Goal: Obtain resource: Download file/media

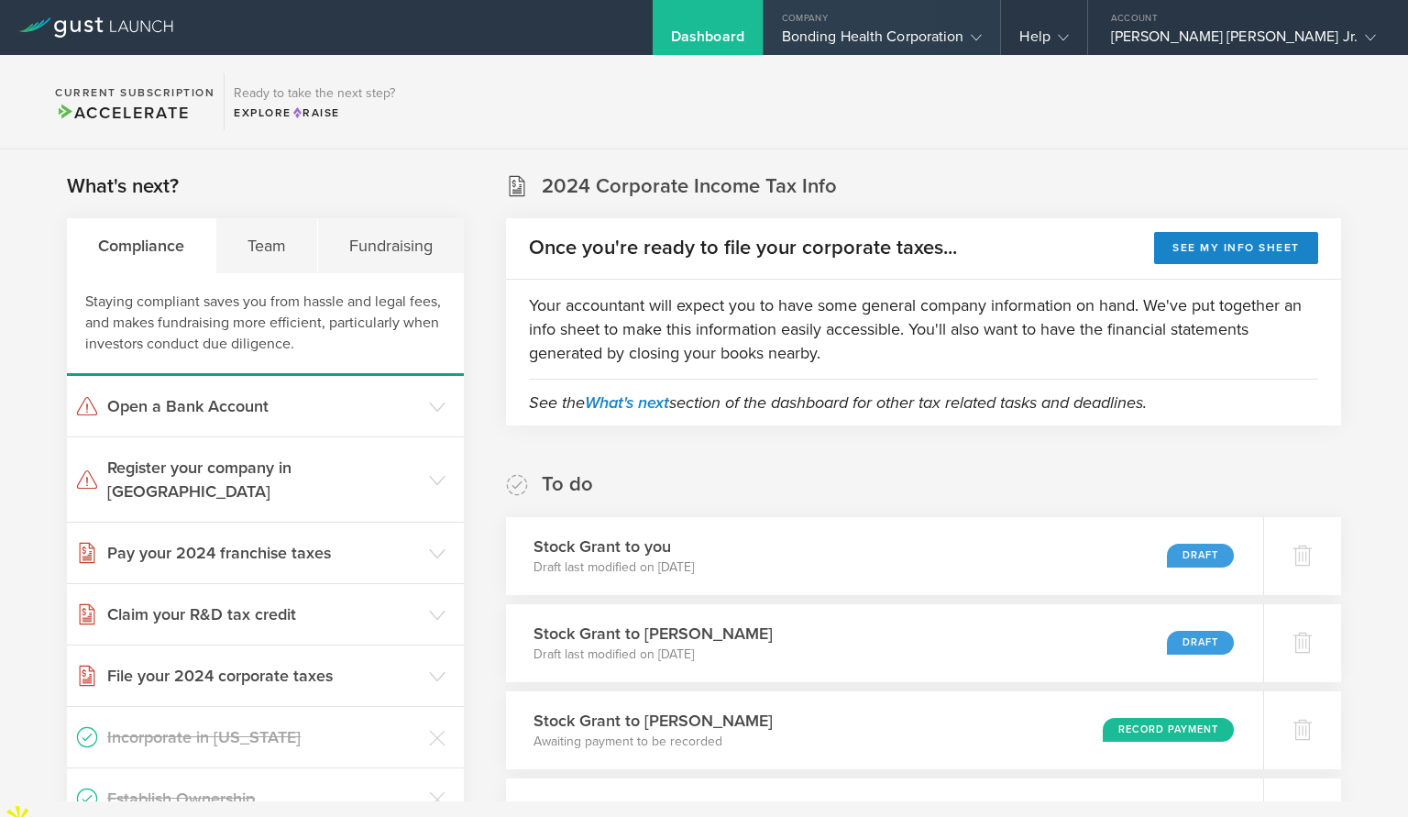
click at [983, 39] on div "Bonding Health Corporation" at bounding box center [882, 42] width 201 height 28
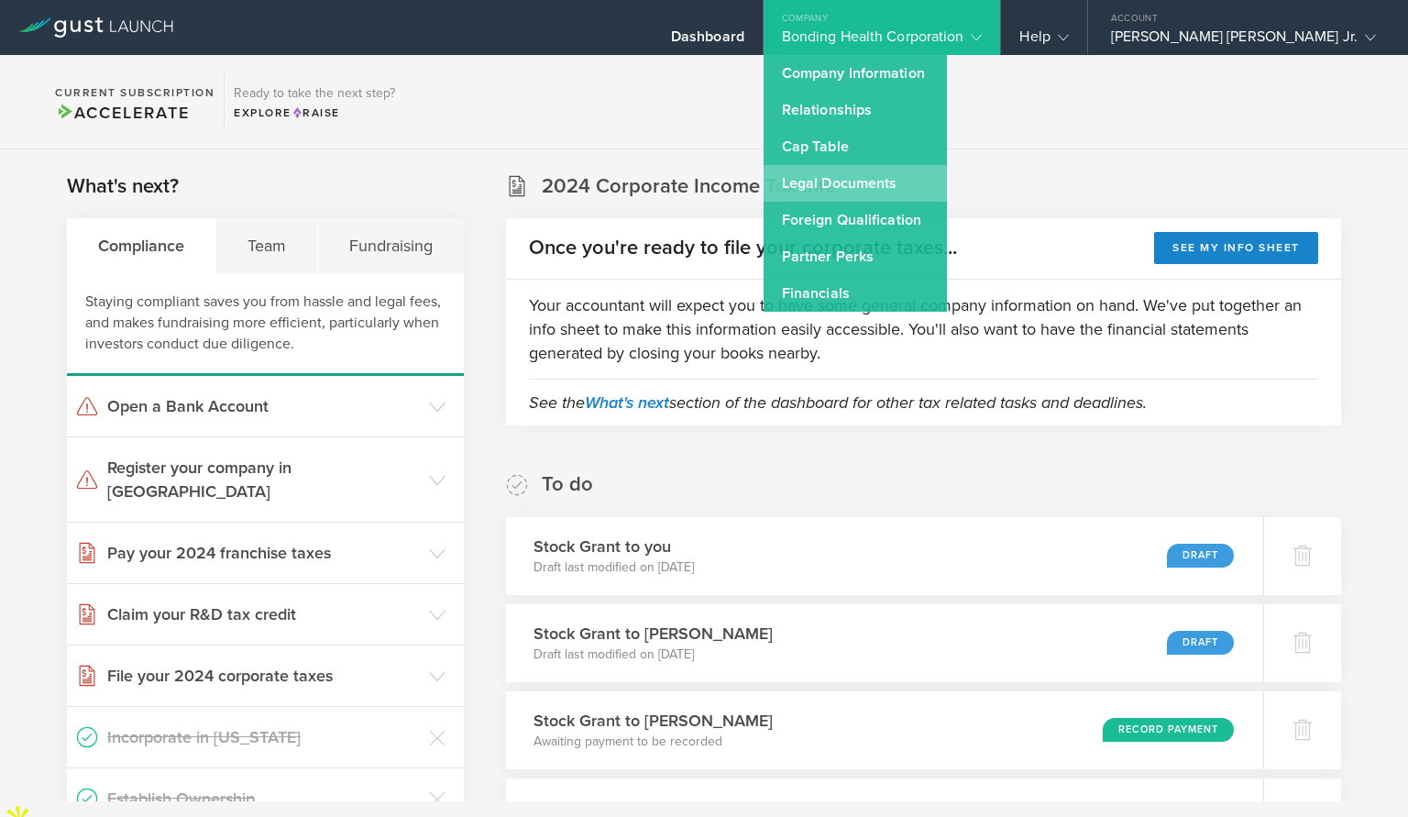
click at [947, 189] on link "Legal Documents" at bounding box center [855, 183] width 183 height 37
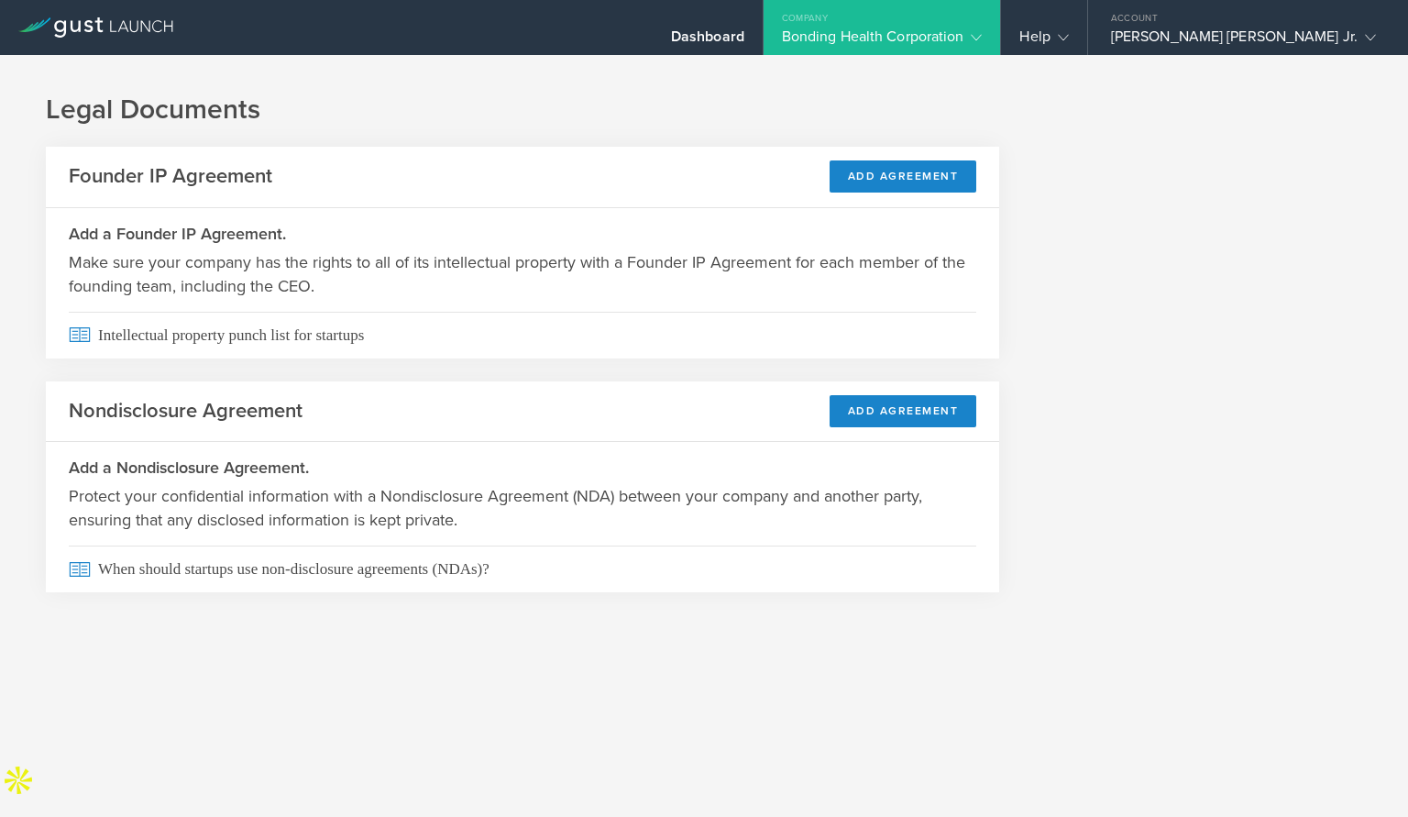
drag, startPoint x: 920, startPoint y: 45, endPoint x: 907, endPoint y: 137, distance: 92.7
click at [921, 44] on div "Bonding Health Corporation" at bounding box center [882, 42] width 201 height 28
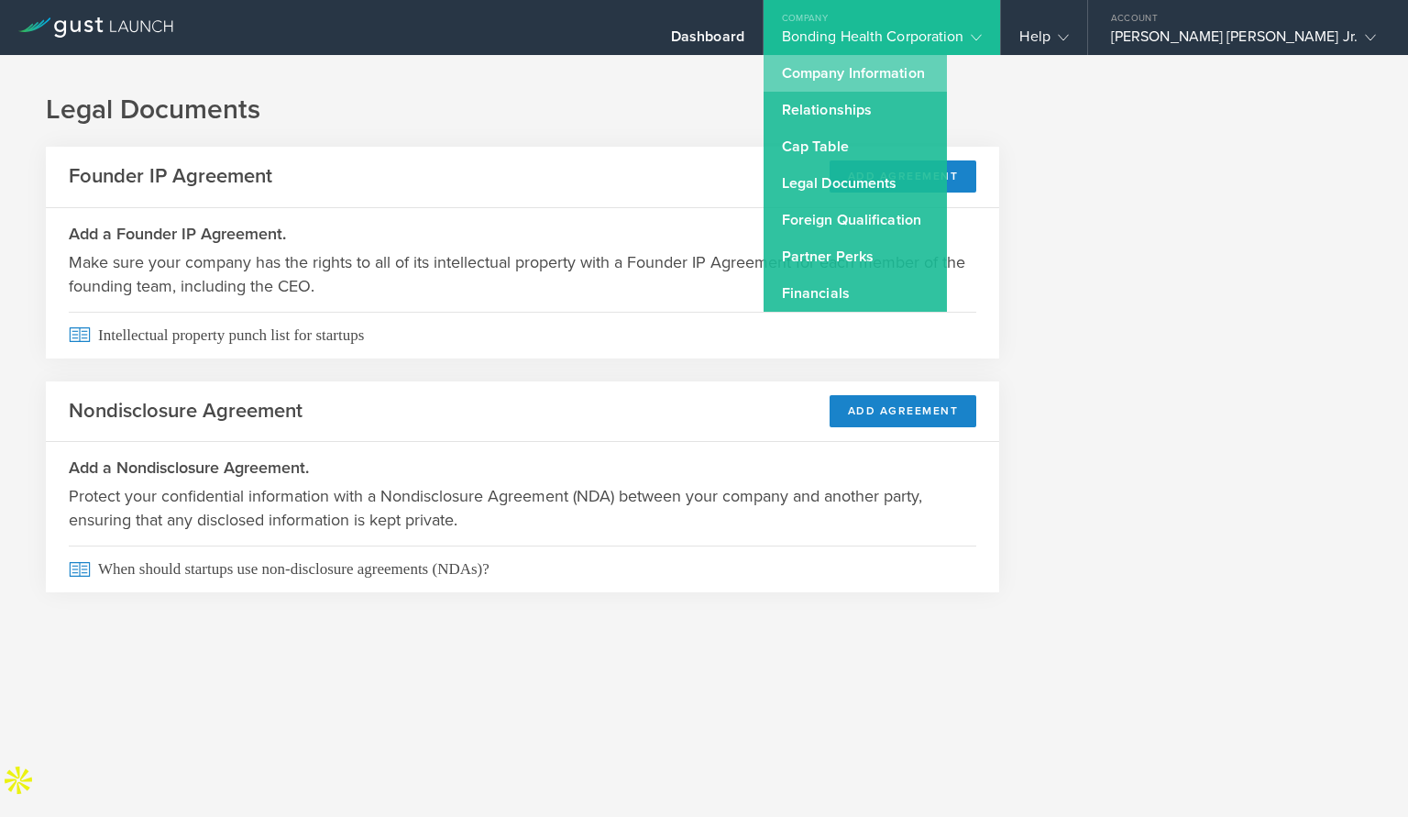
click at [936, 70] on link "Company Information" at bounding box center [855, 73] width 183 height 37
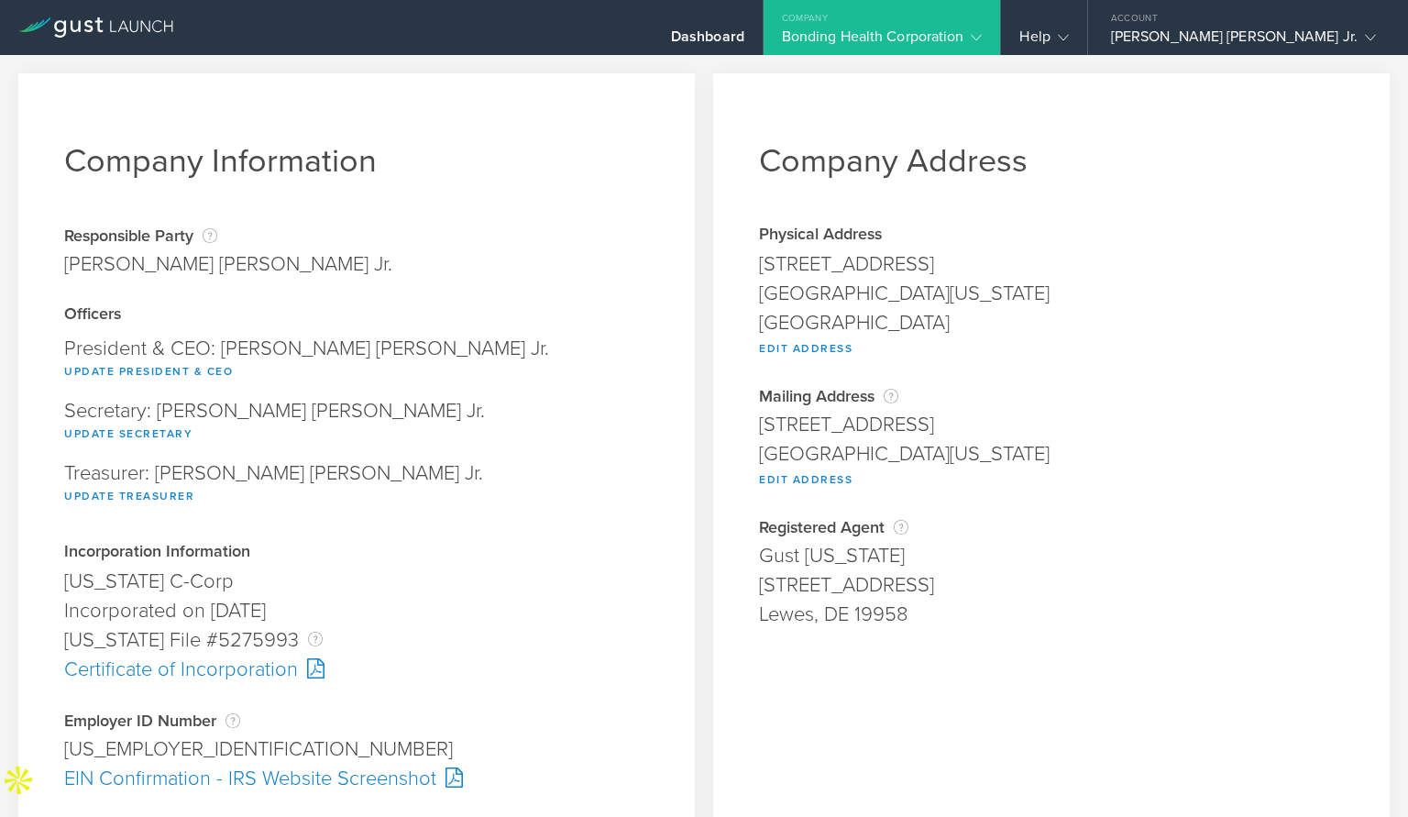
click at [936, 38] on div "Bonding Health Corporation" at bounding box center [882, 42] width 201 height 28
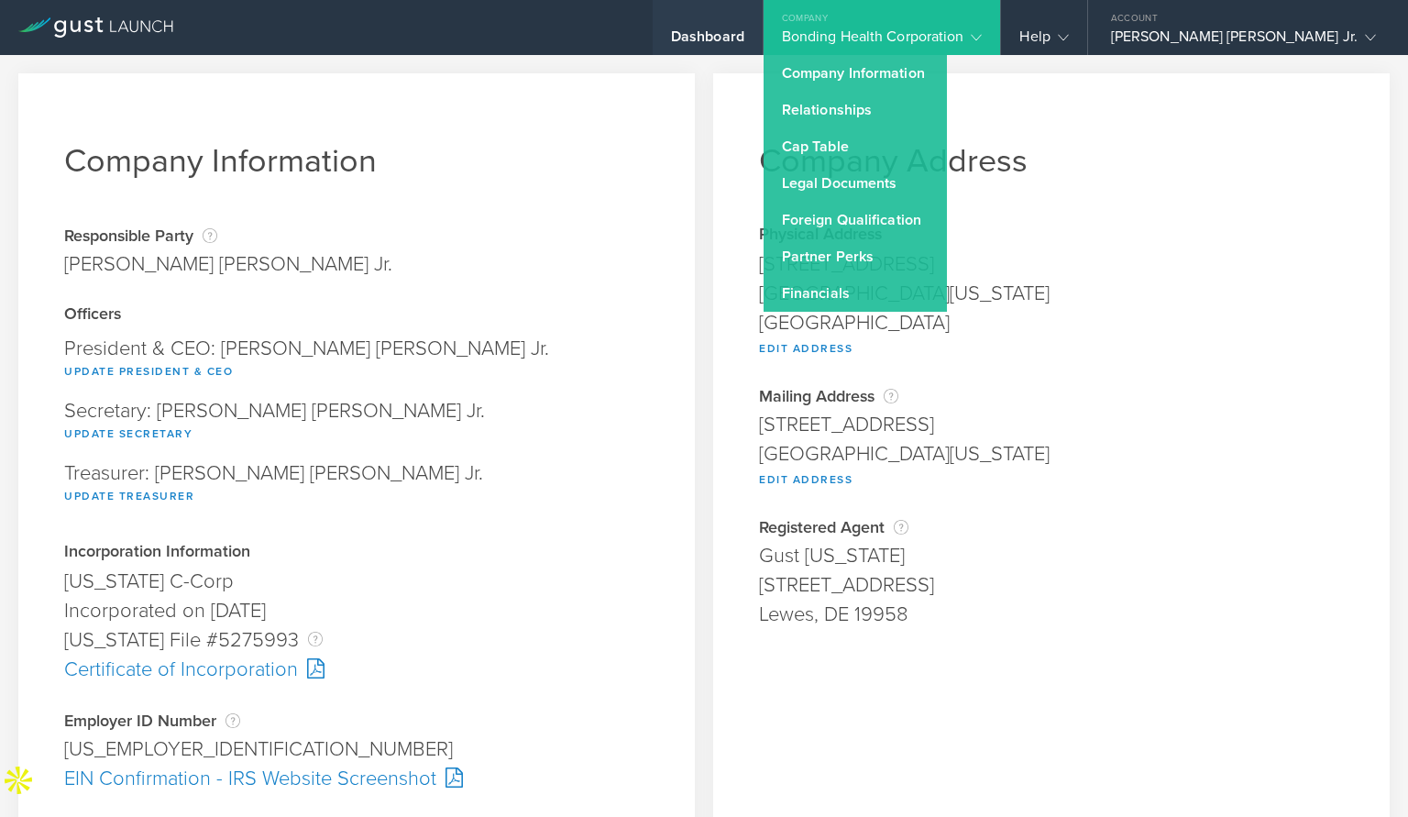
click at [744, 44] on div "Dashboard" at bounding box center [707, 42] width 73 height 28
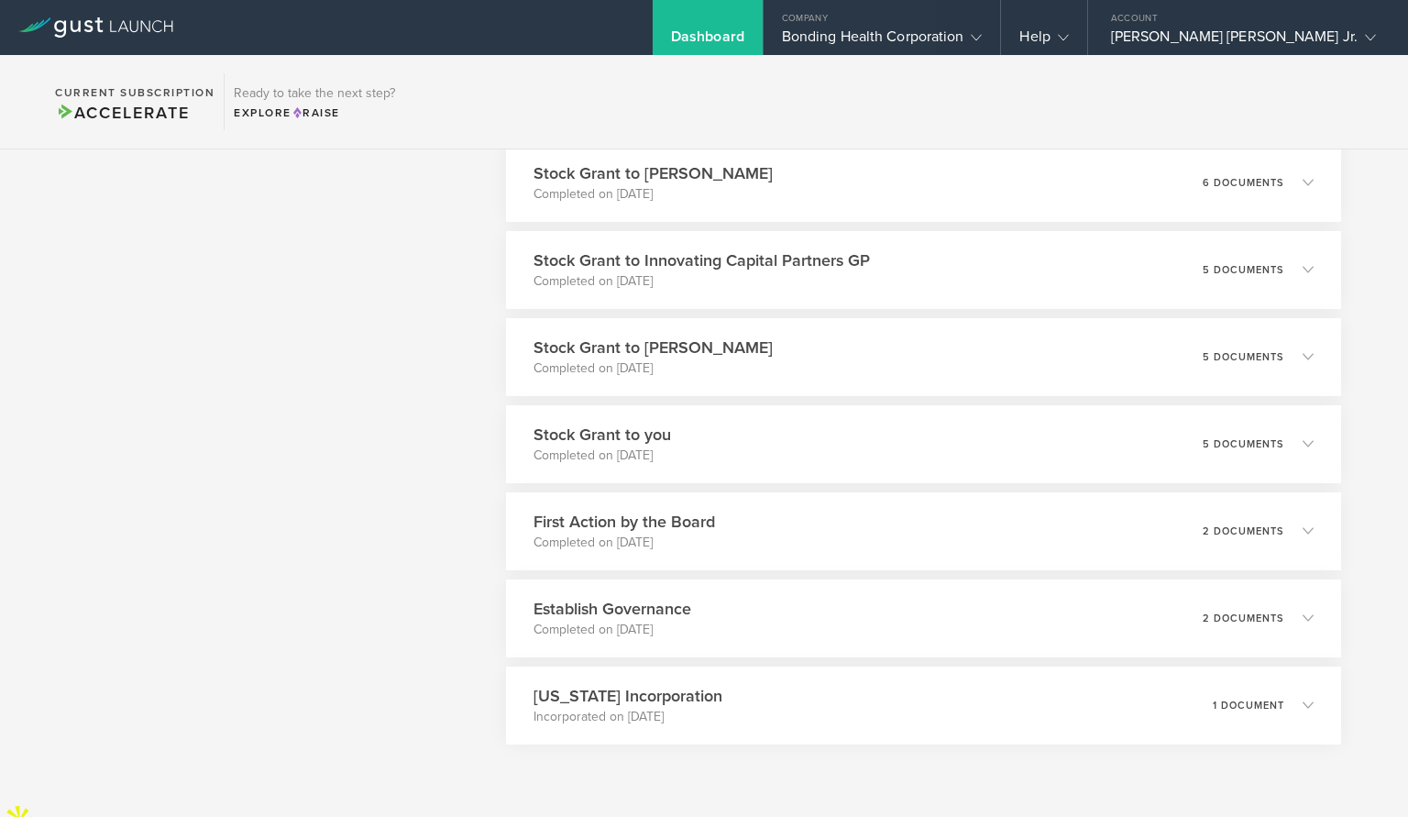
scroll to position [3359, 0]
click at [1250, 610] on p "2 documents" at bounding box center [1249, 615] width 83 height 10
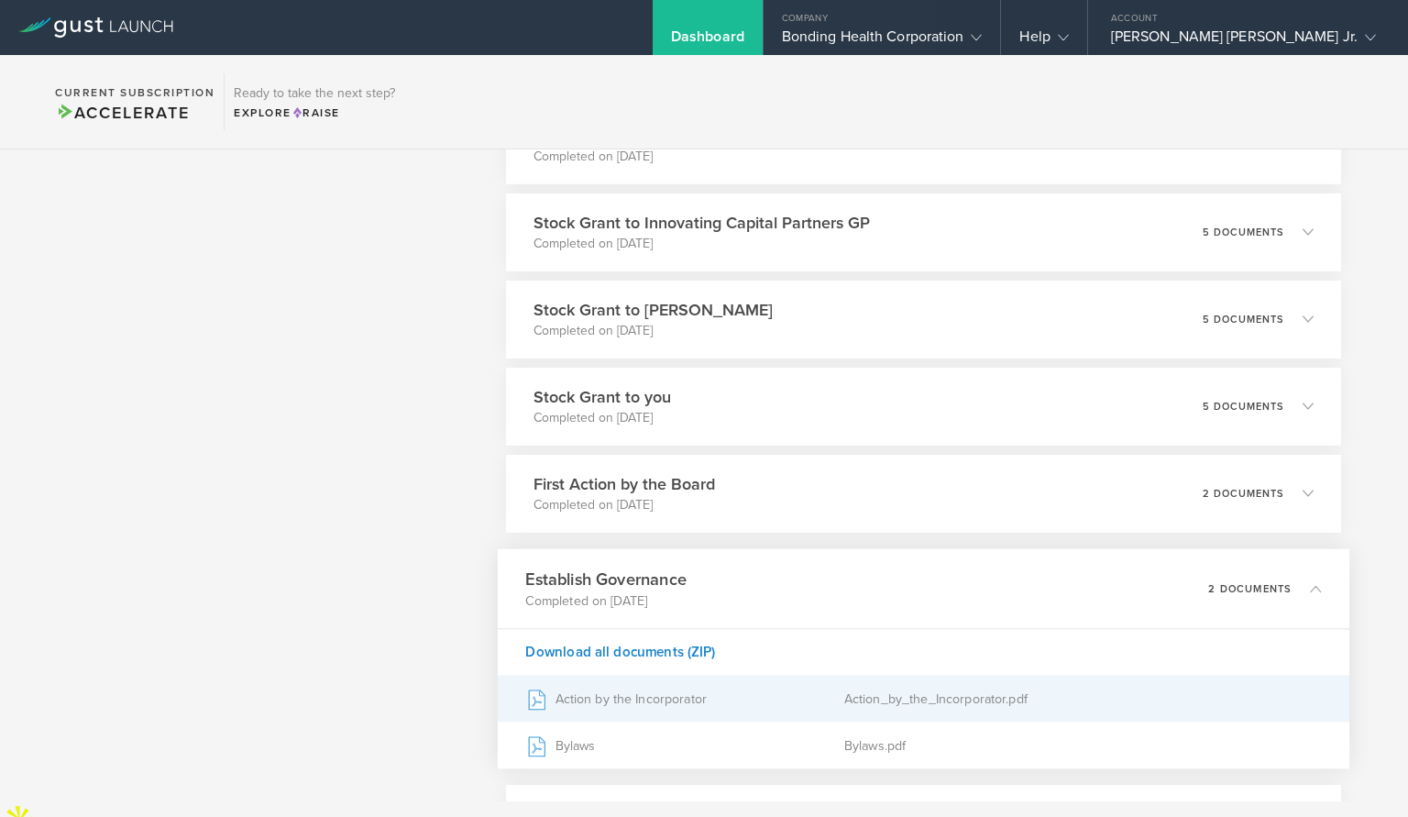
scroll to position [3395, 0]
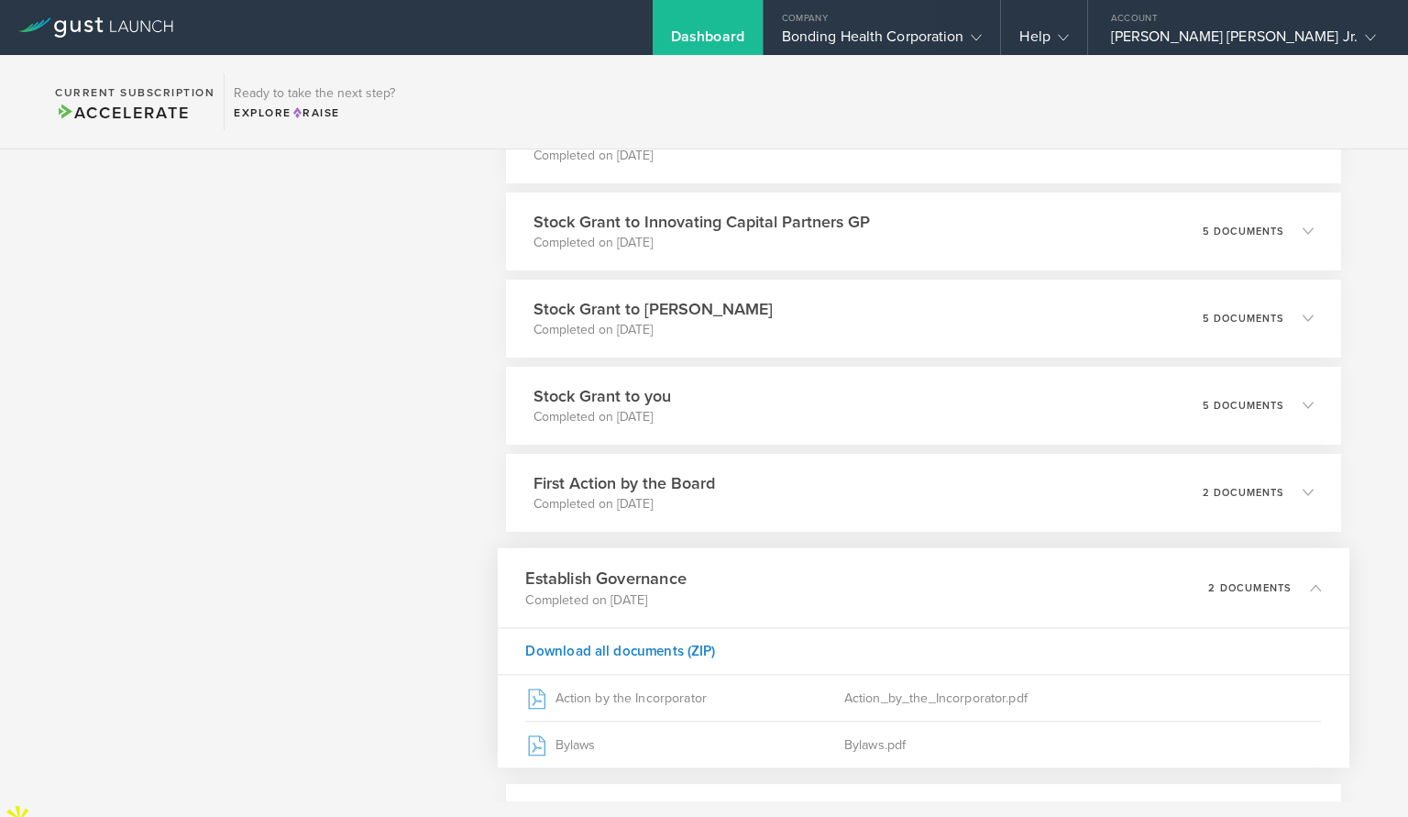
drag, startPoint x: 898, startPoint y: 703, endPoint x: 1139, endPoint y: 536, distance: 292.4
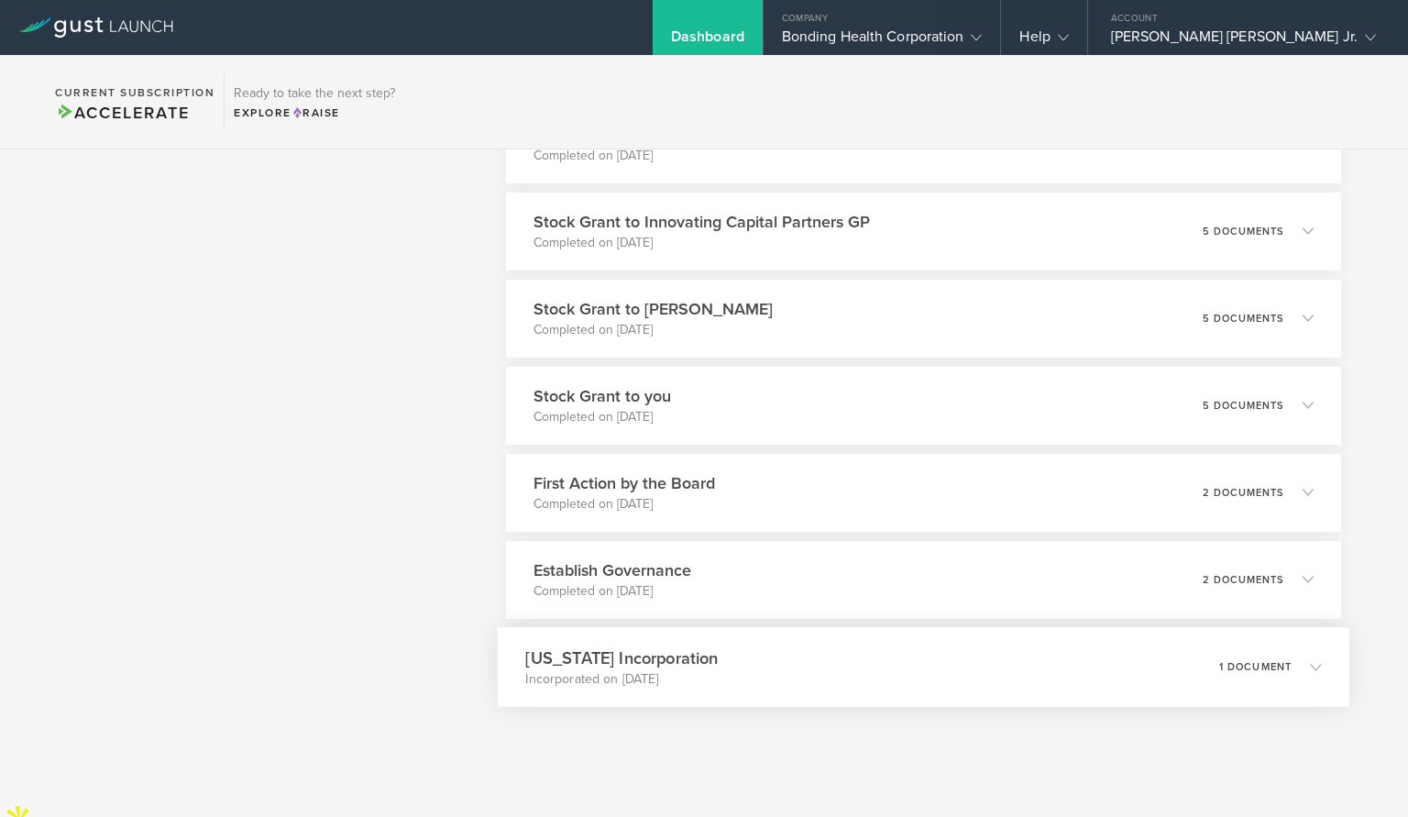
click at [1233, 668] on p "1 document" at bounding box center [1254, 666] width 73 height 10
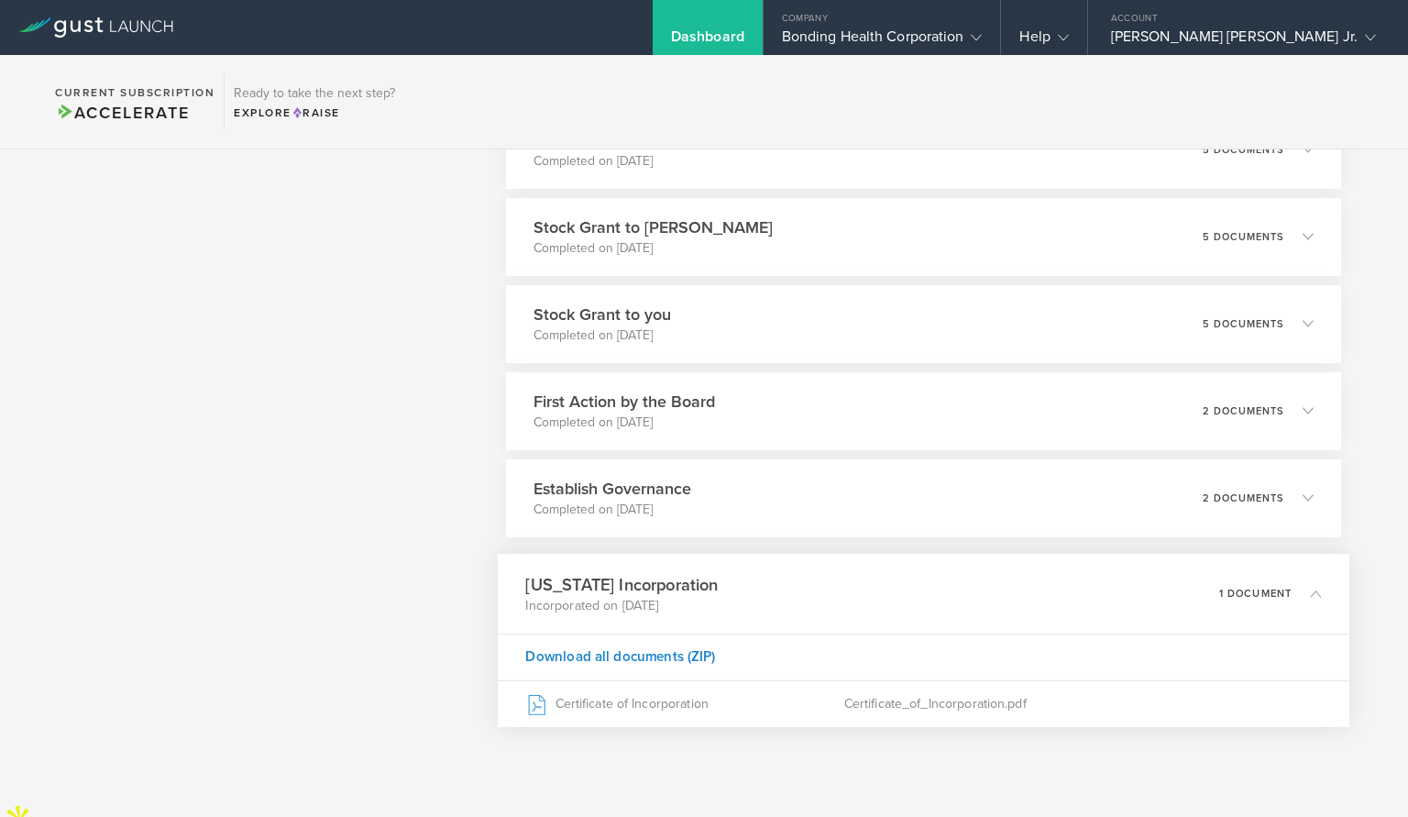
scroll to position [3515, 0]
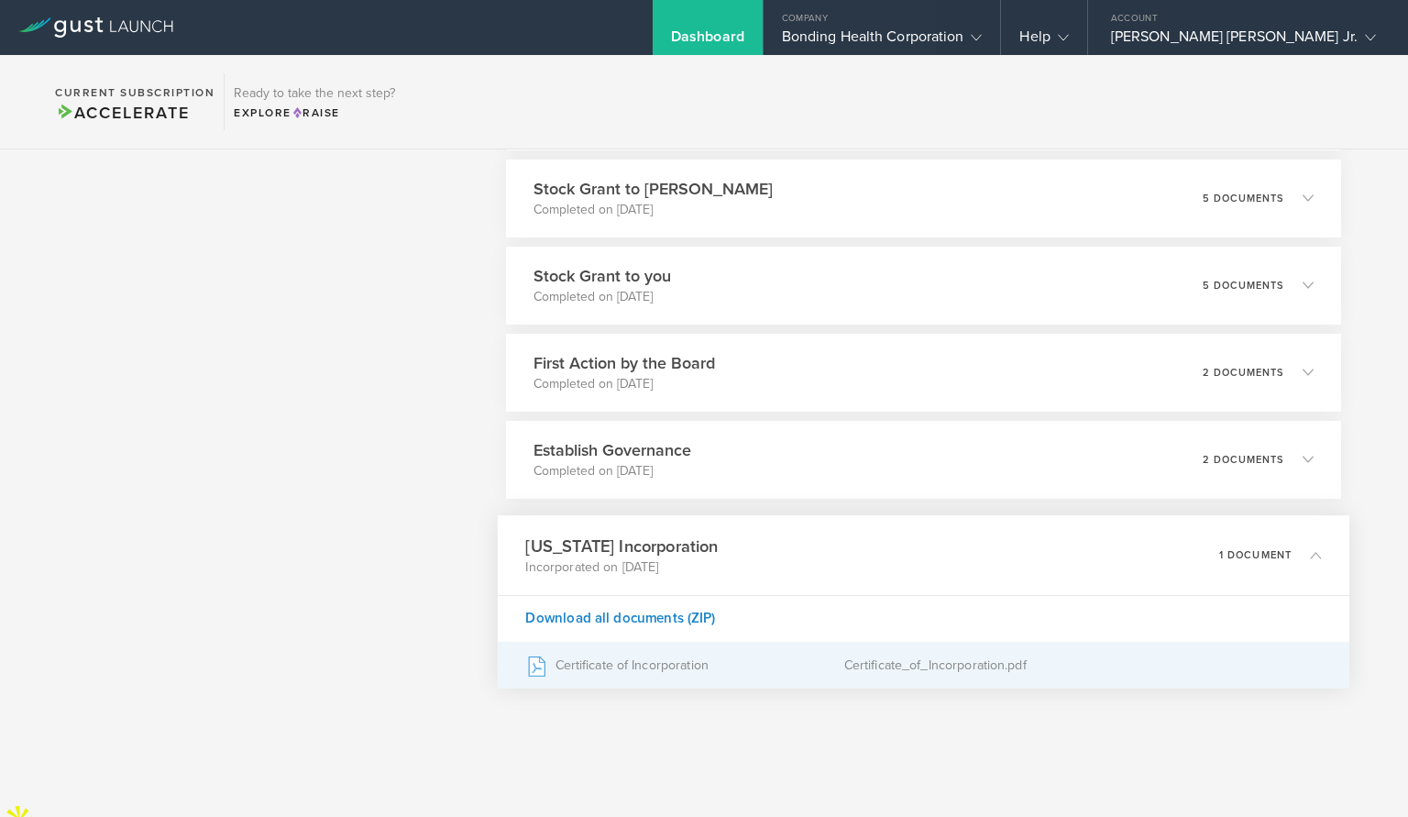
click at [945, 658] on div "Certificate_of_Incorporation.pdf" at bounding box center [1082, 665] width 478 height 46
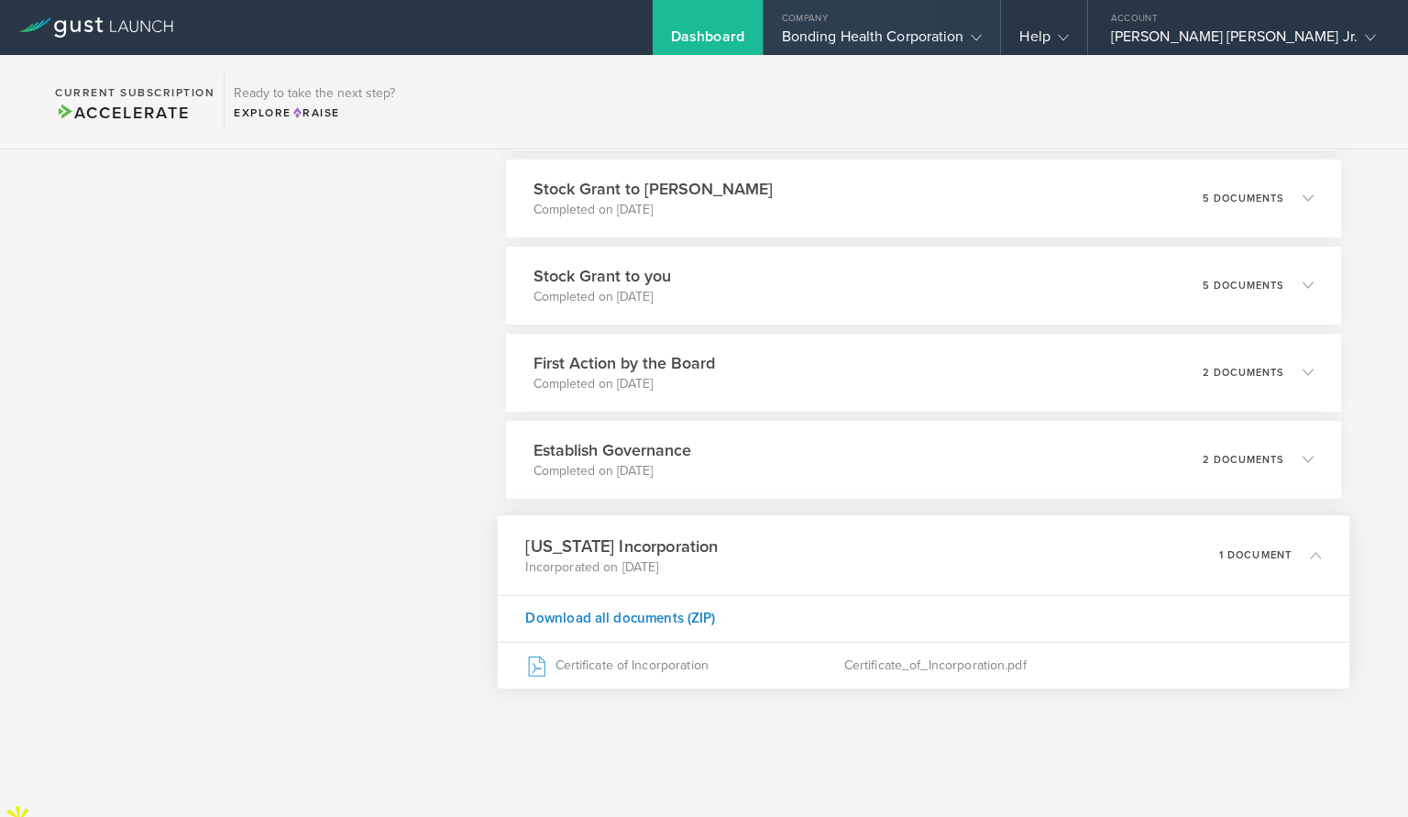
click at [983, 36] on div "Bonding Health Corporation" at bounding box center [882, 42] width 201 height 28
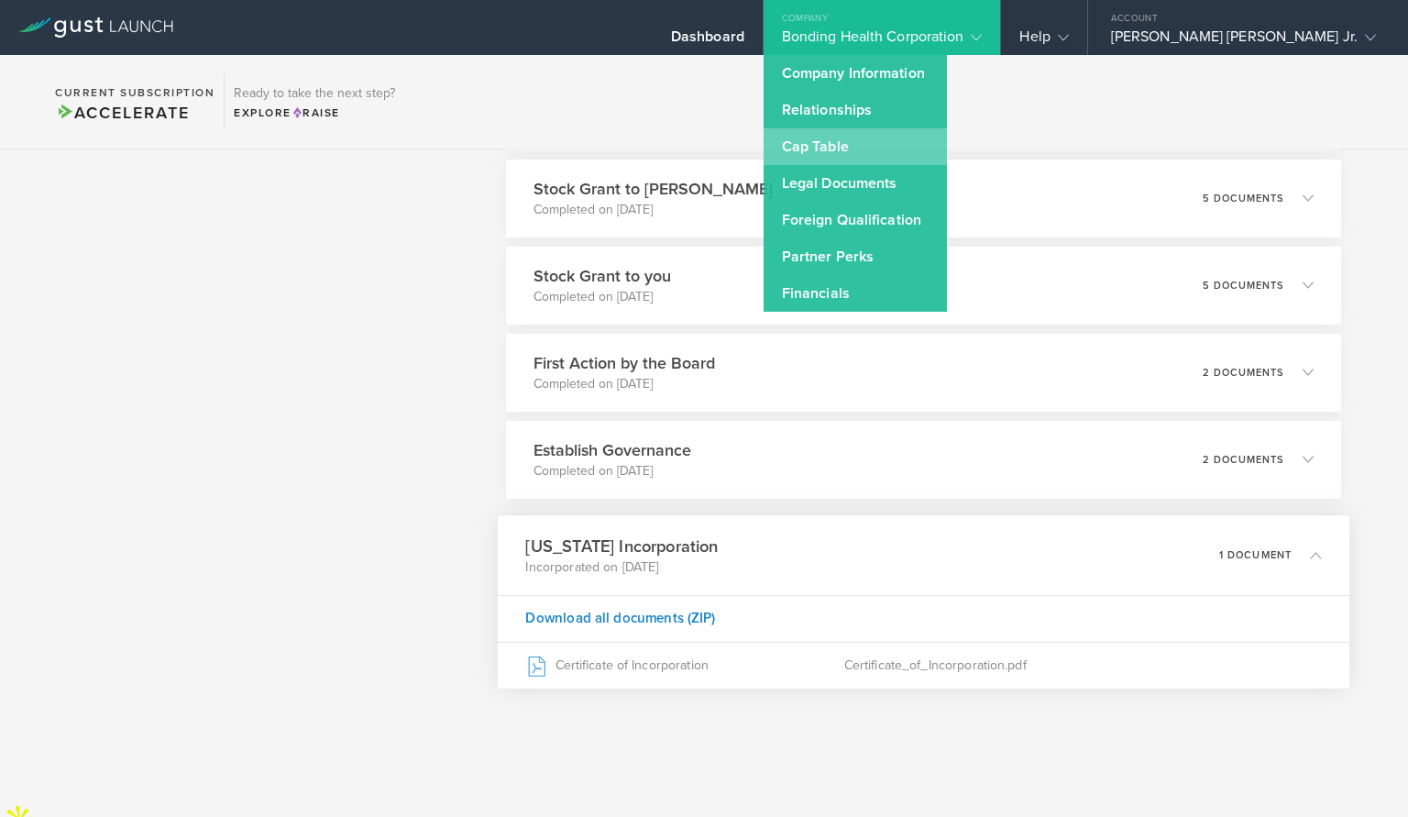
click at [947, 143] on link "Cap Table" at bounding box center [855, 146] width 183 height 37
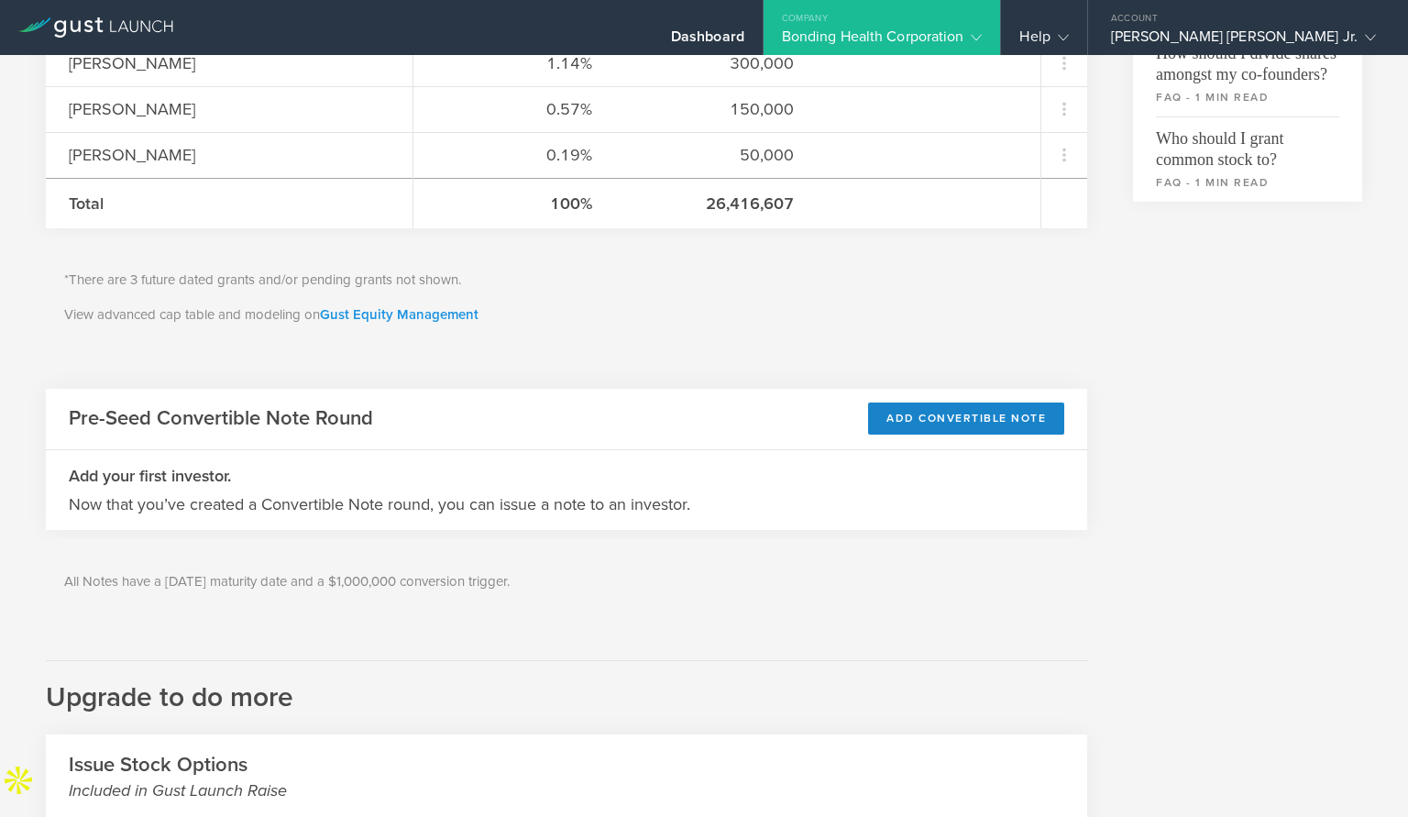
scroll to position [733, 0]
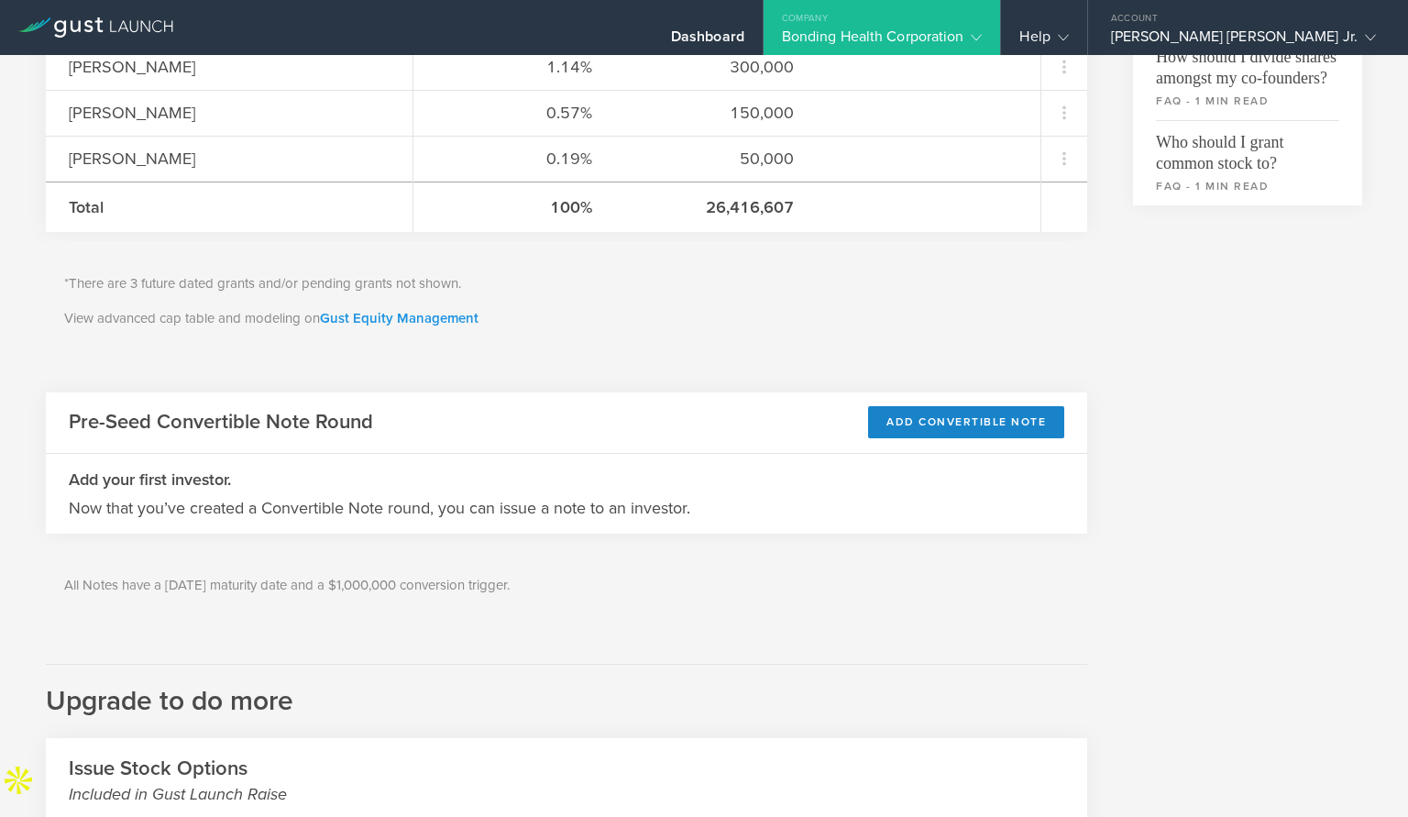
click at [433, 313] on link "Gust Equity Management" at bounding box center [399, 318] width 159 height 17
click at [962, 36] on div "Bonding Health Corporation" at bounding box center [882, 42] width 201 height 28
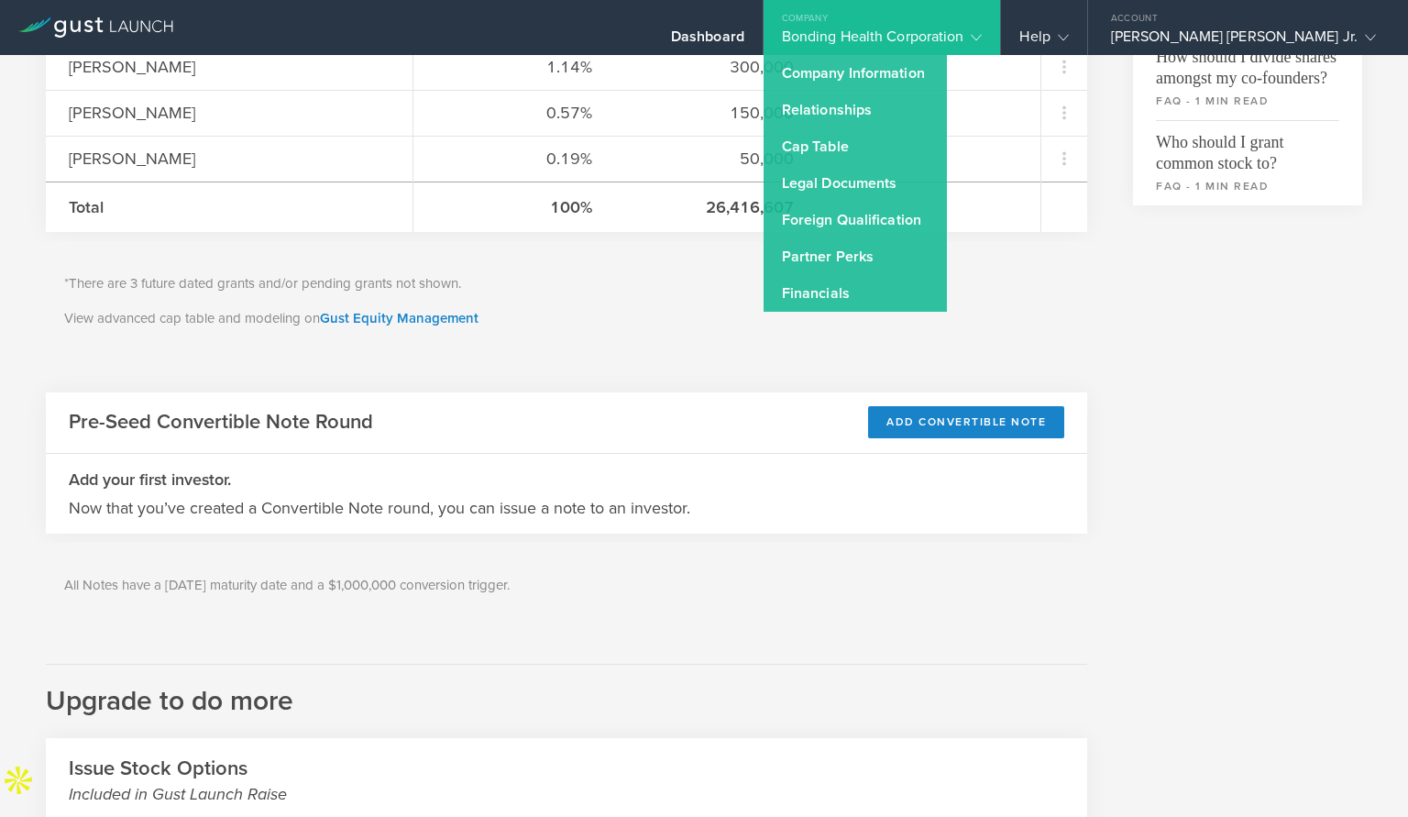
drag, startPoint x: 1111, startPoint y: 312, endPoint x: 1049, endPoint y: 375, distance: 88.8
click at [1111, 312] on div "Common Stock 3,133,393 Available Shares This is the number of shares that the c…" at bounding box center [704, 214] width 1316 height 1602
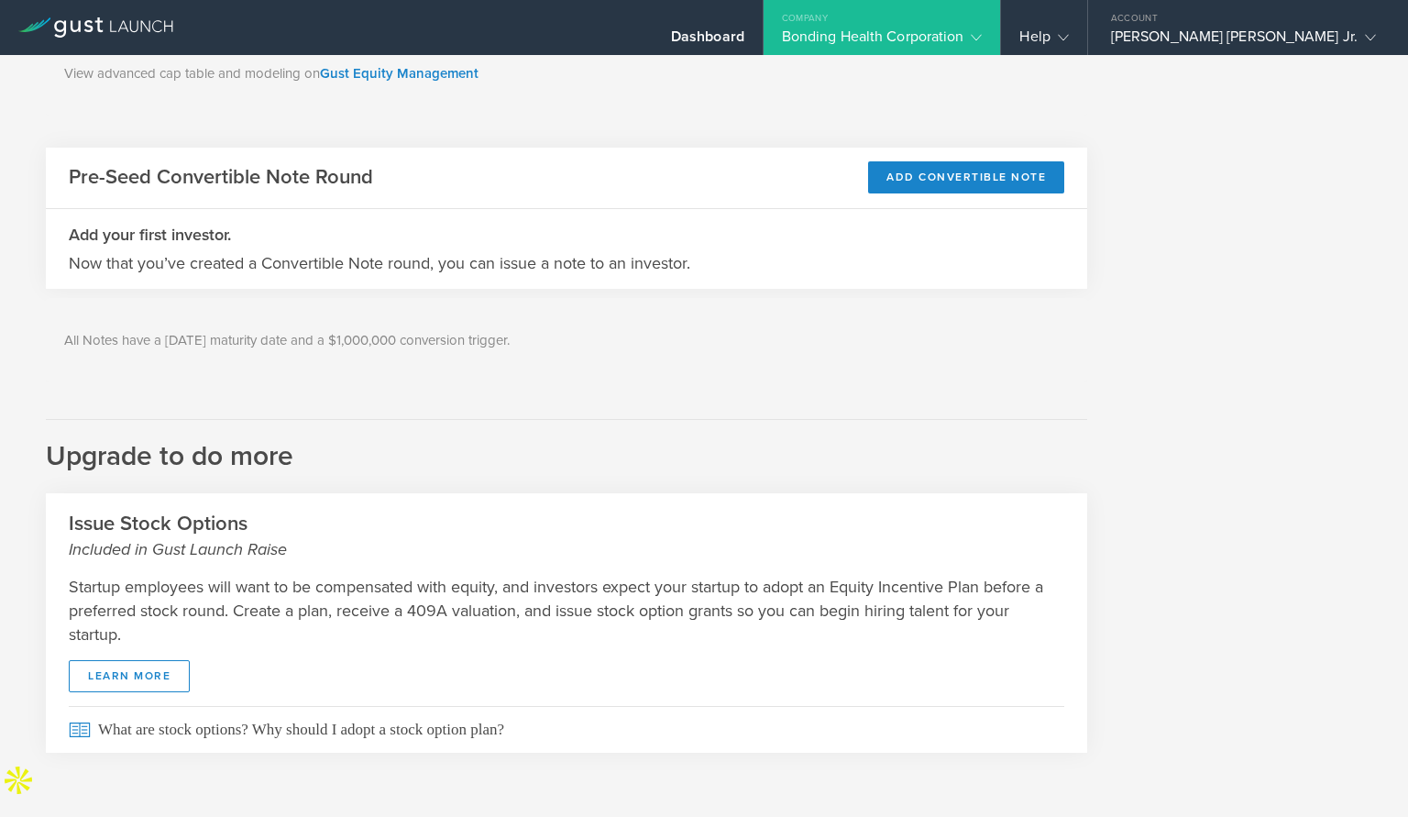
scroll to position [0, 0]
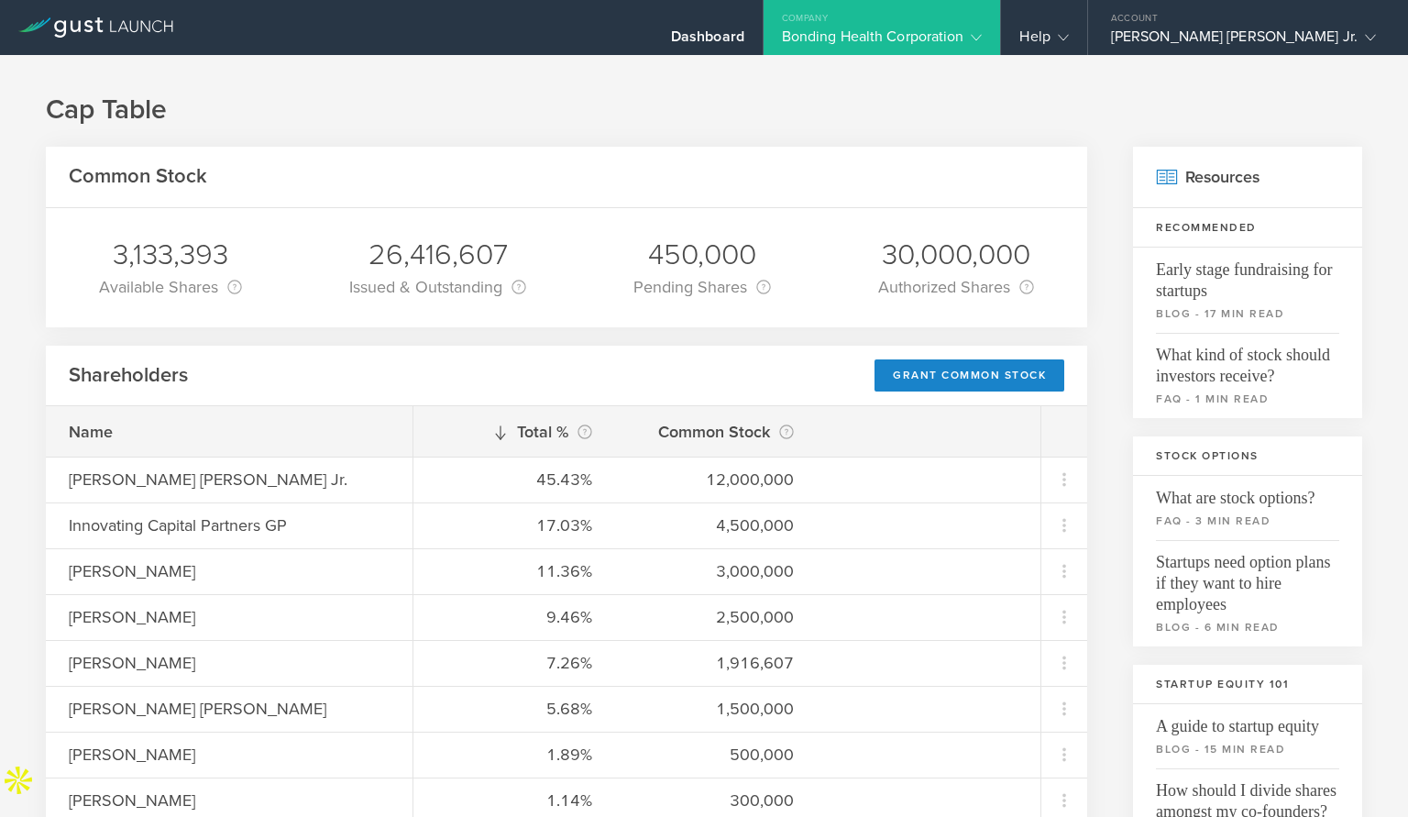
click at [983, 35] on div "Bonding Health Corporation" at bounding box center [882, 42] width 201 height 28
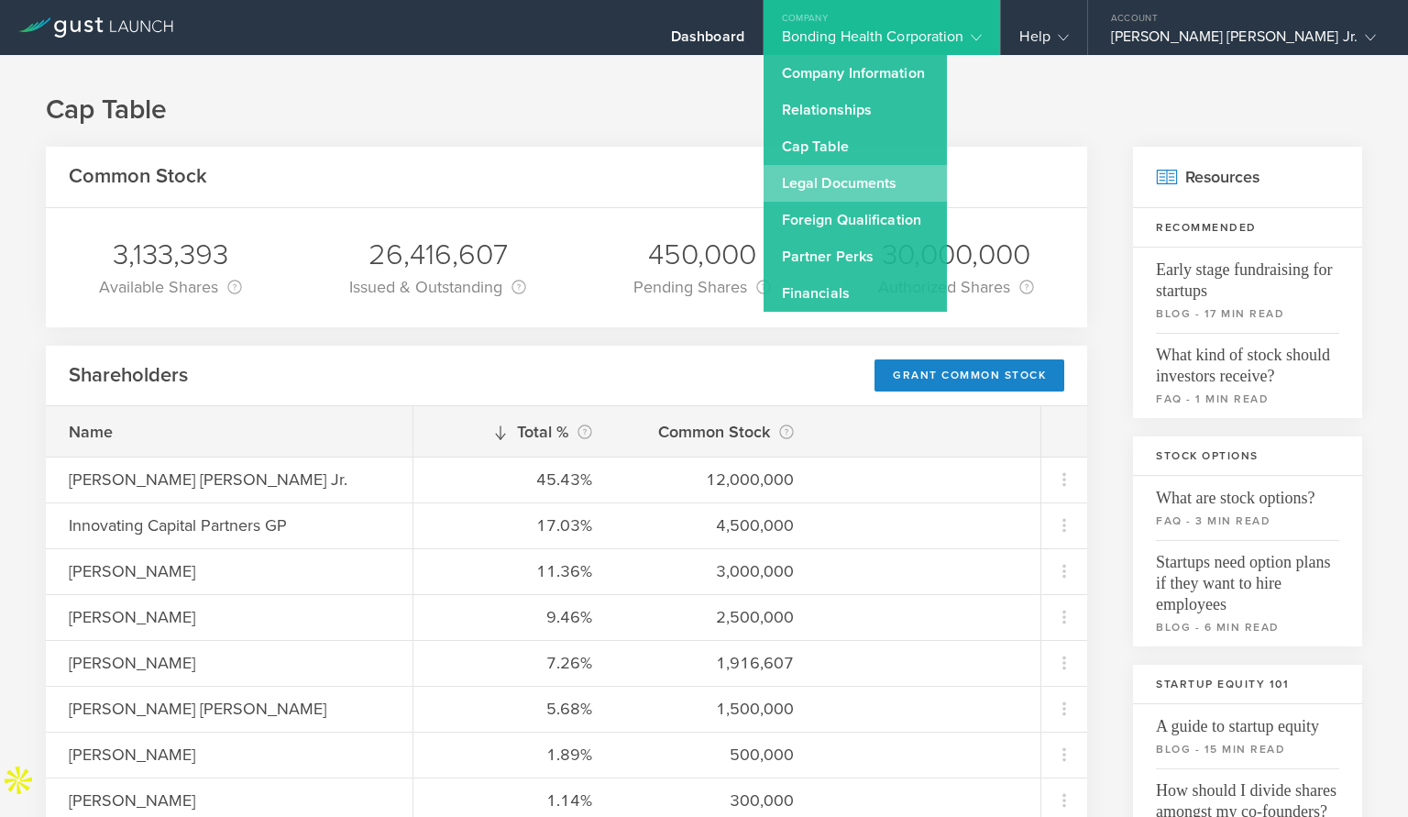
click at [947, 188] on link "Legal Documents" at bounding box center [855, 183] width 183 height 37
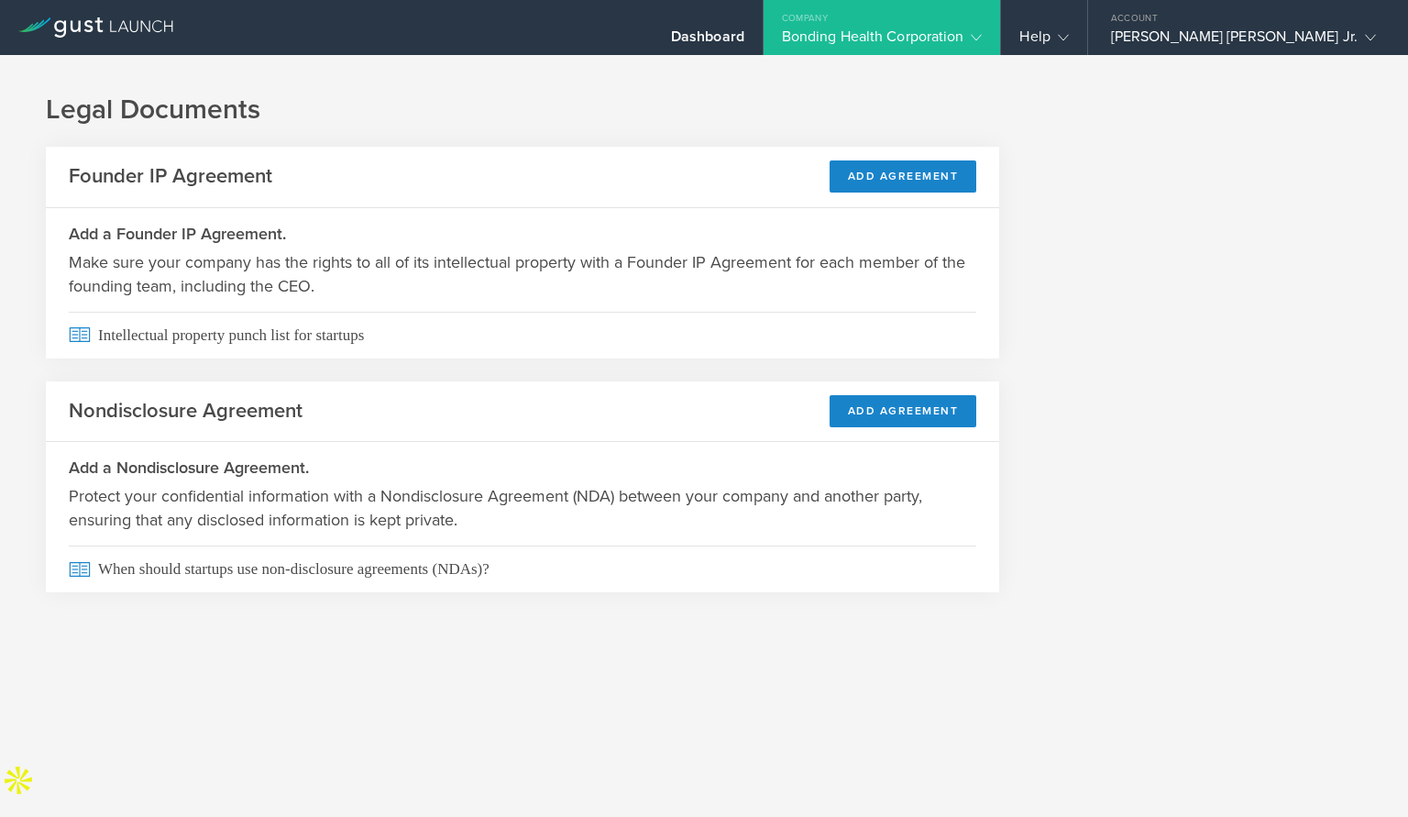
drag, startPoint x: 933, startPoint y: 34, endPoint x: 869, endPoint y: 35, distance: 64.2
click at [933, 33] on div "Bonding Health Corporation" at bounding box center [882, 42] width 201 height 28
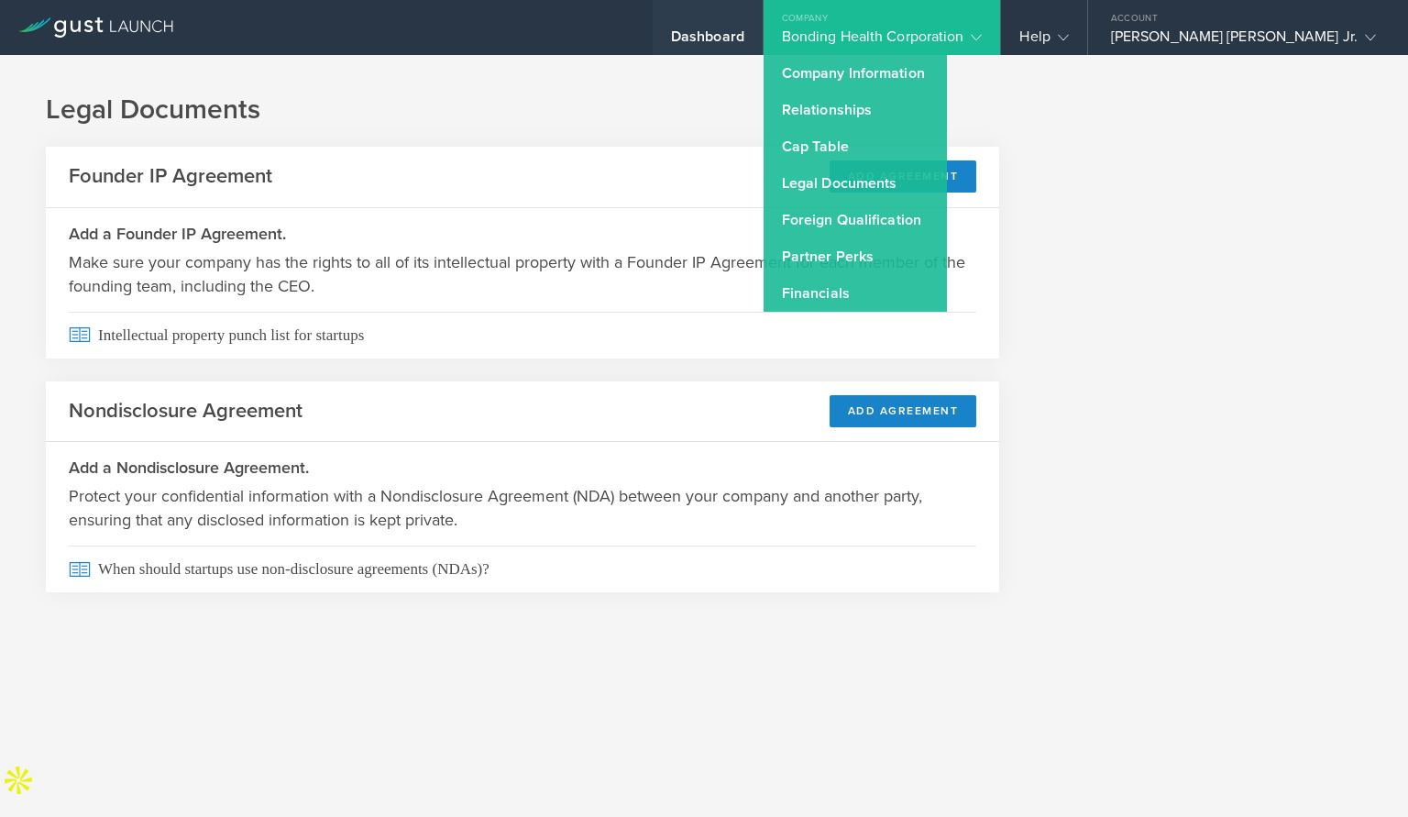
click at [744, 42] on div "Dashboard" at bounding box center [707, 42] width 73 height 28
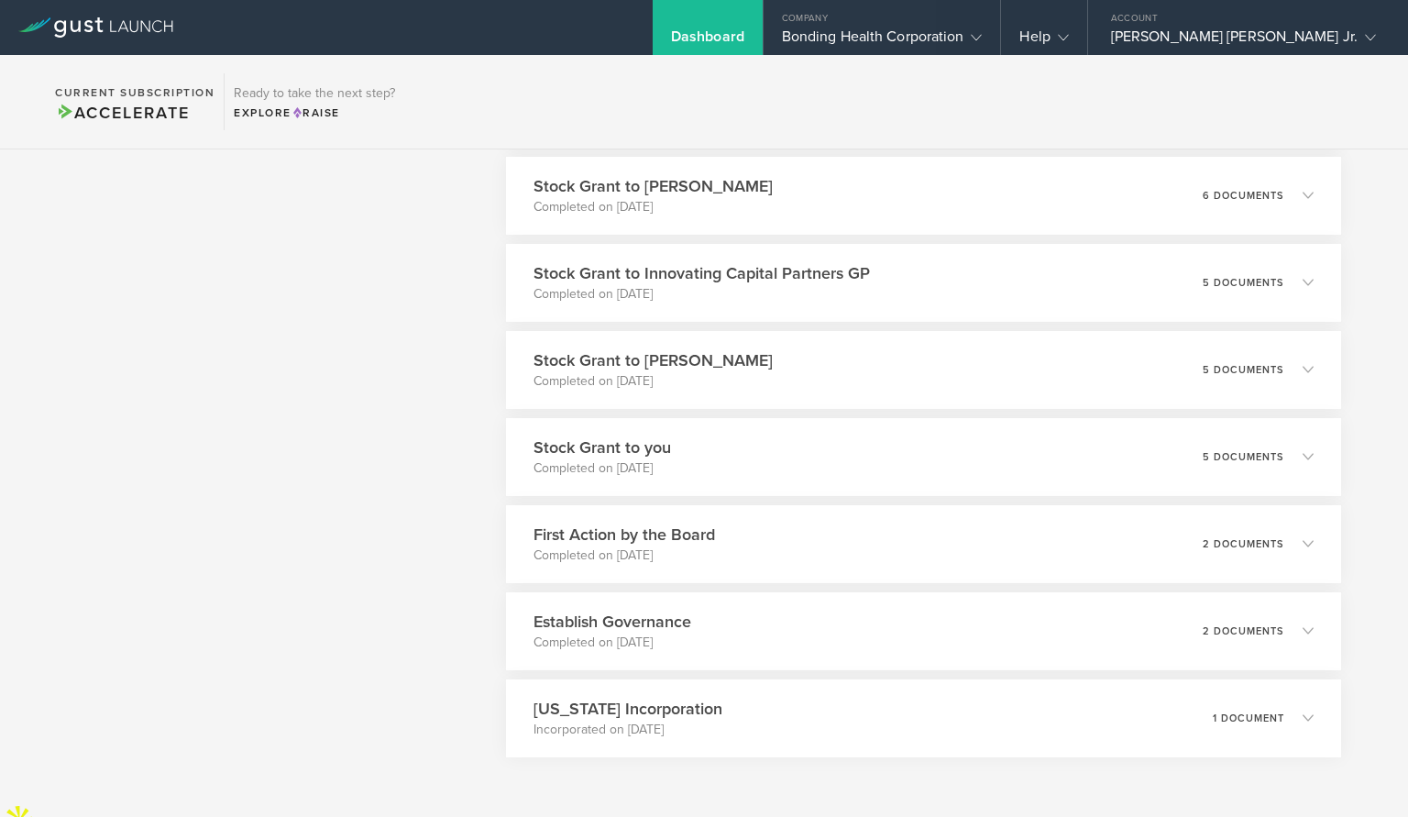
scroll to position [3414, 0]
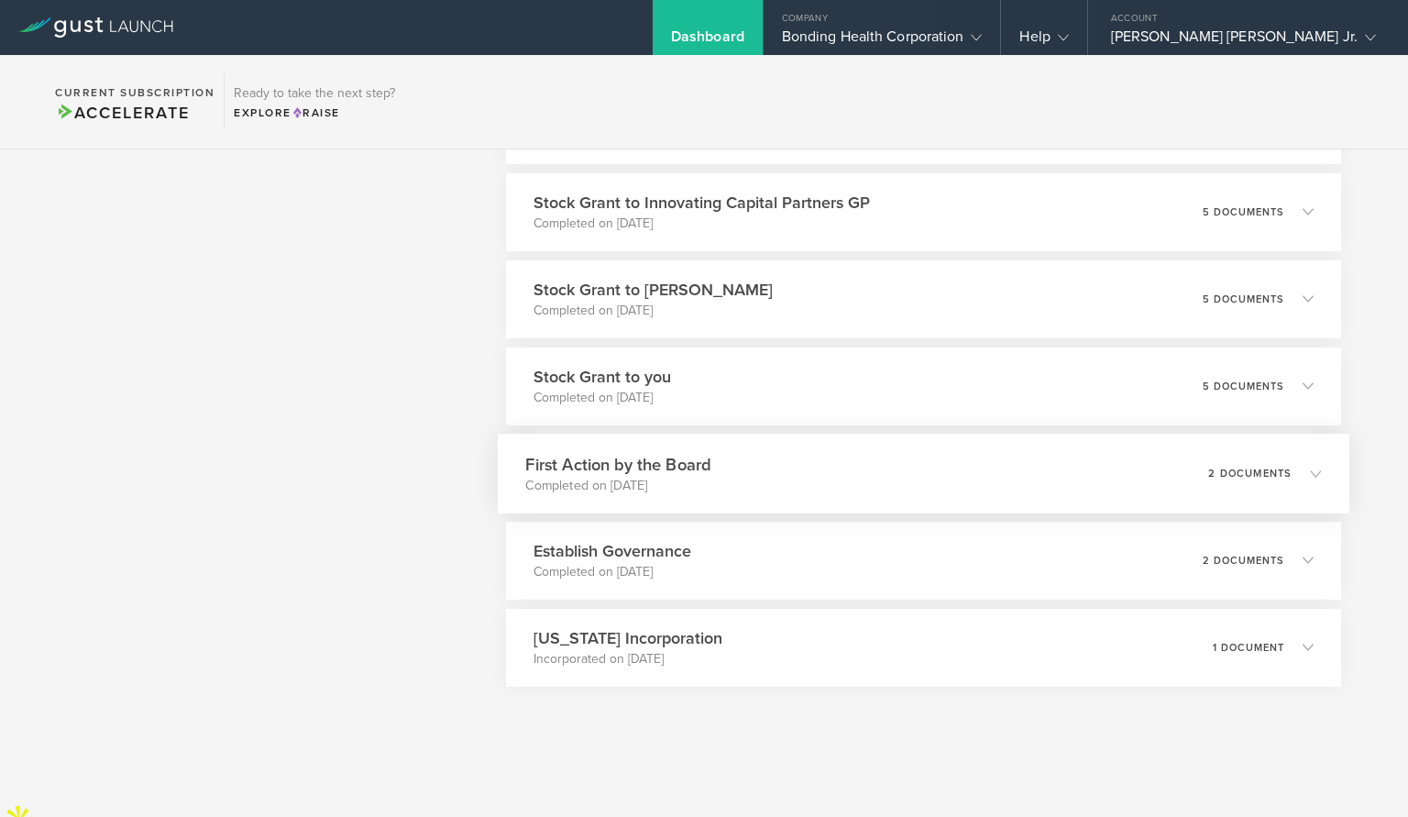
click at [1283, 476] on p "2 documents" at bounding box center [1249, 473] width 83 height 10
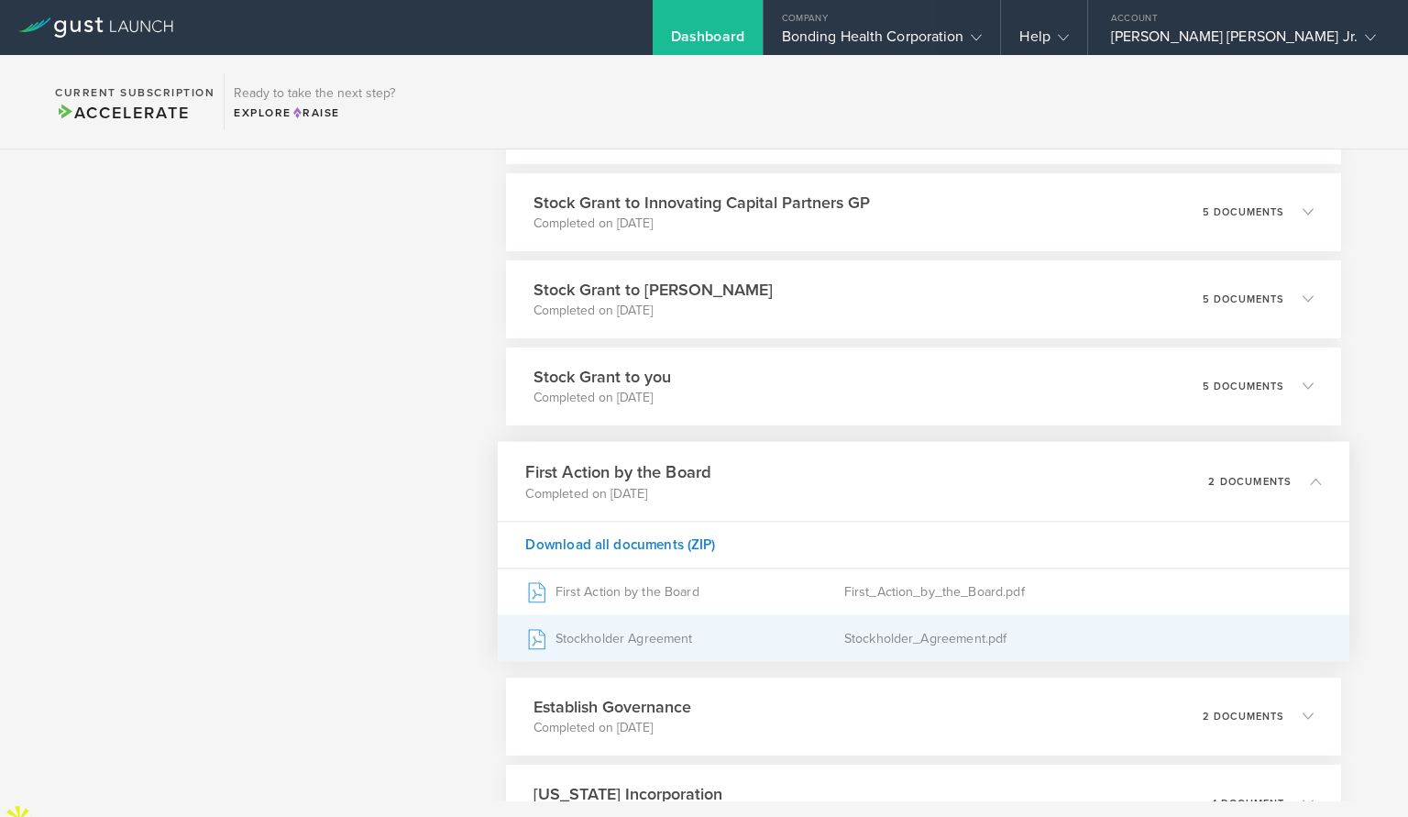
click at [871, 630] on div "Stockholder_Agreement.pdf" at bounding box center [1082, 638] width 478 height 46
